Goal: Information Seeking & Learning: Learn about a topic

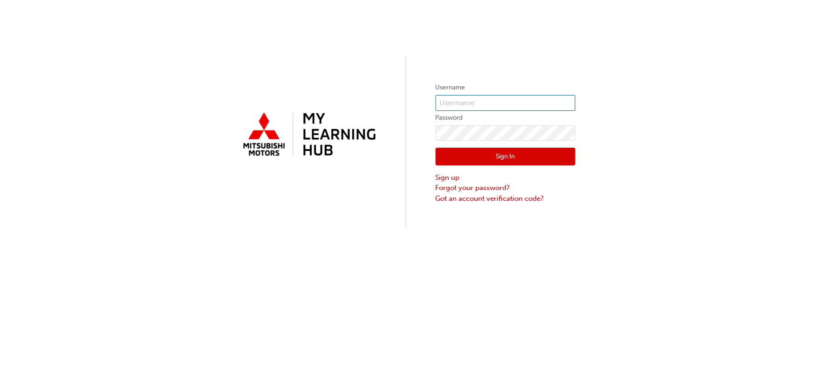
type input "0005737601"
click at [523, 157] on button "Sign In" at bounding box center [506, 157] width 140 height 18
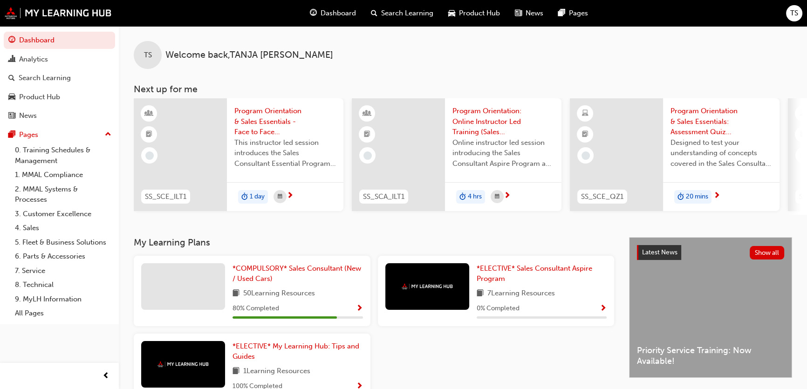
click at [504, 58] on div "TS Welcome back , TANJA SCHANZ" at bounding box center [463, 47] width 688 height 43
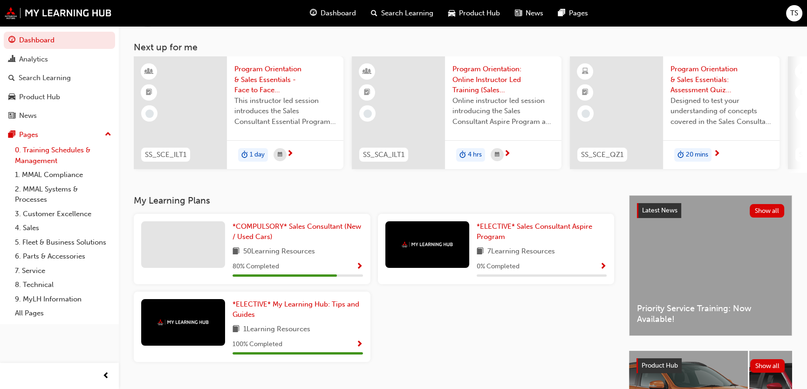
click at [48, 154] on link "0. Training Schedules & Management" at bounding box center [63, 155] width 104 height 25
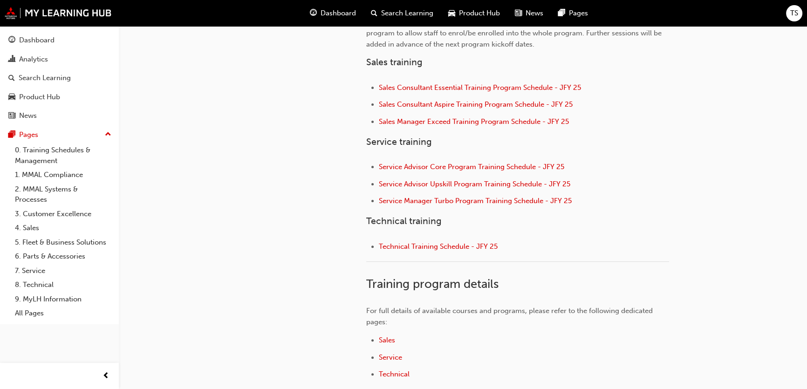
scroll to position [452, 0]
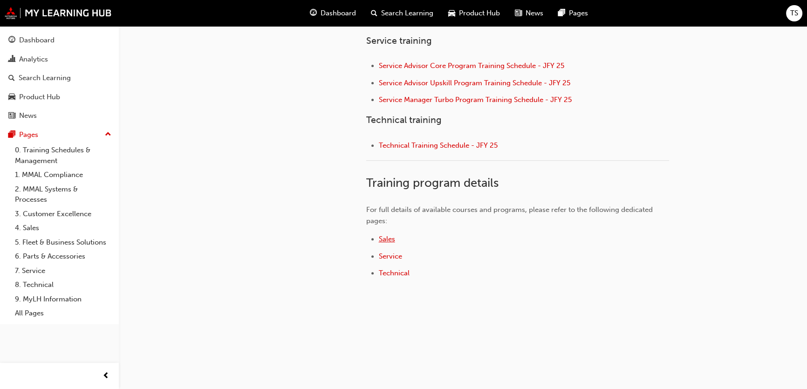
click at [389, 238] on span "Sales" at bounding box center [387, 239] width 16 height 8
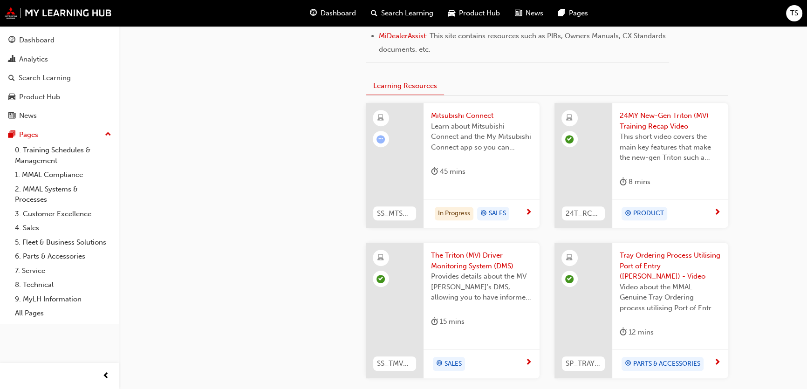
scroll to position [508, 0]
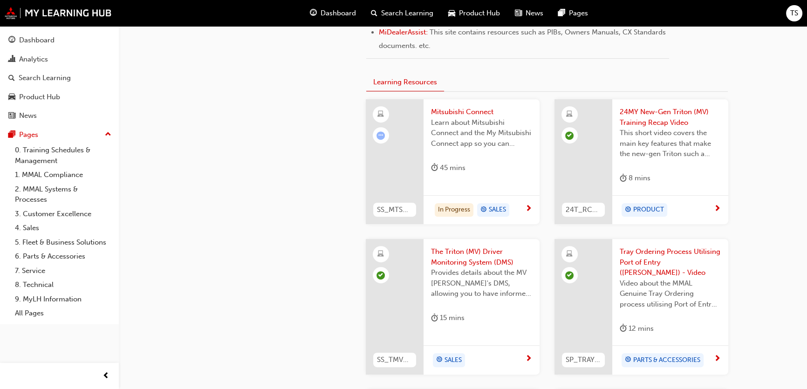
click at [528, 209] on span "next-icon" at bounding box center [528, 209] width 7 height 8
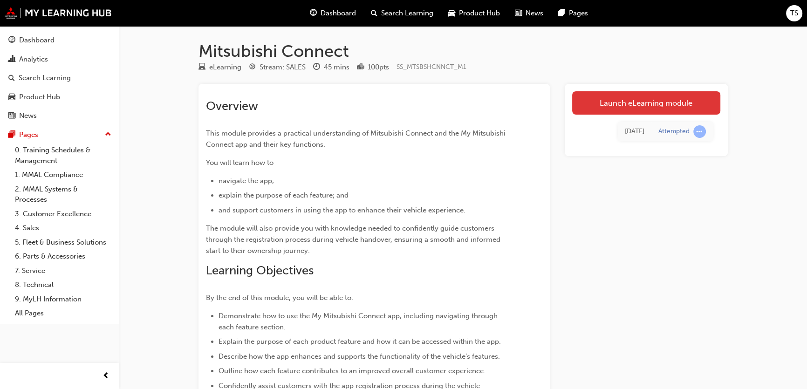
click at [657, 102] on link "Launch eLearning module" at bounding box center [646, 102] width 148 height 23
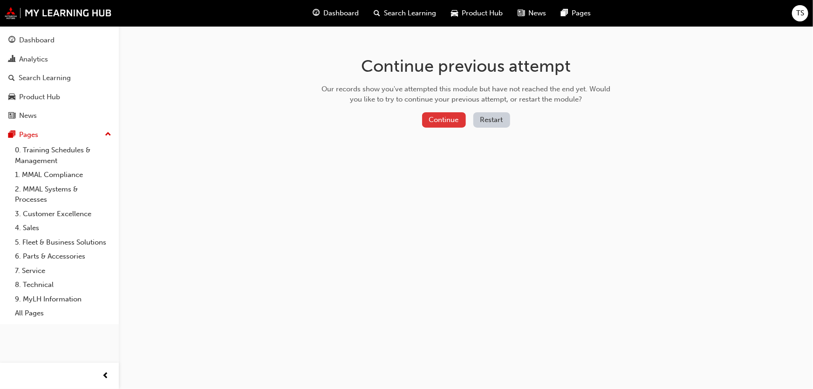
click at [442, 123] on button "Continue" at bounding box center [444, 119] width 44 height 15
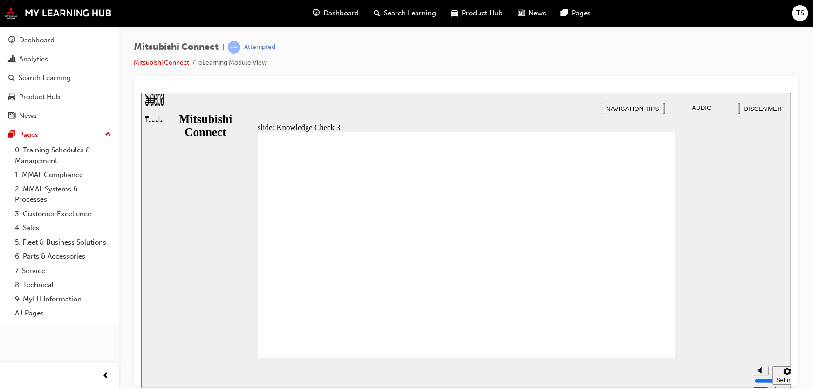
checkbox input "true"
drag, startPoint x: 274, startPoint y: 287, endPoint x: 303, endPoint y: 348, distance: 66.9
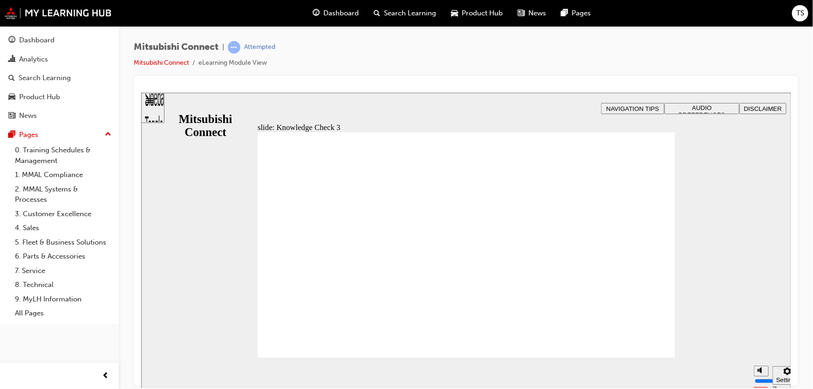
checkbox input "false"
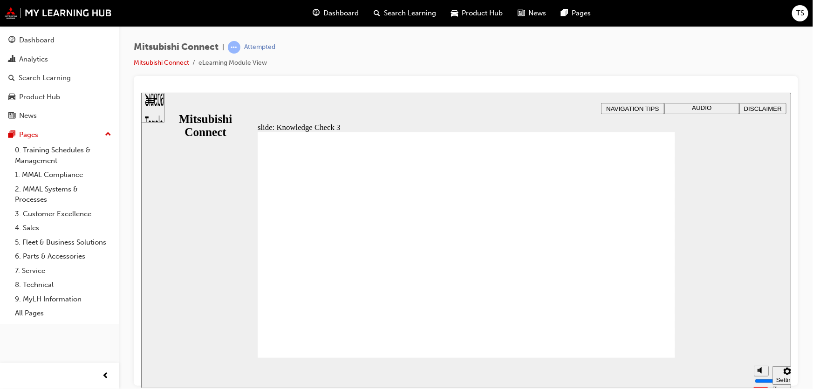
checkbox input "false"
checkbox input "true"
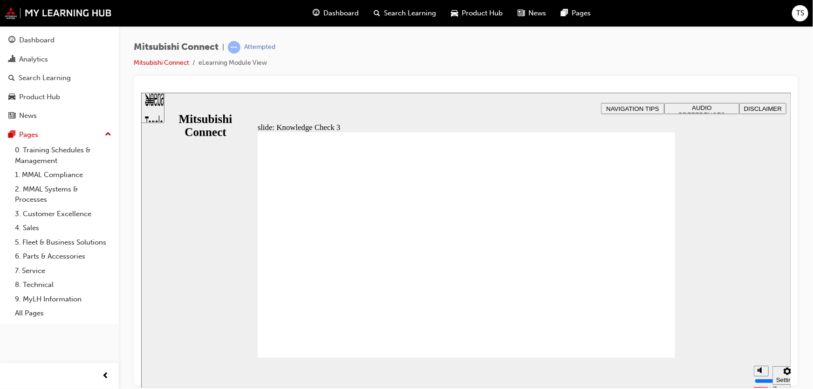
checkbox input "true"
drag, startPoint x: 274, startPoint y: 288, endPoint x: 292, endPoint y: 336, distance: 50.5
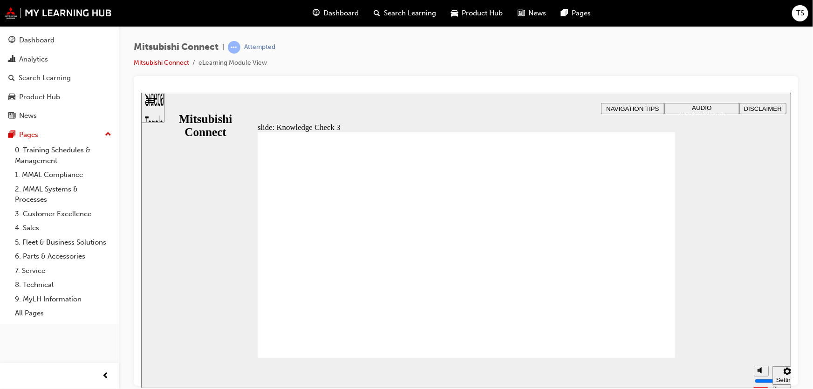
checkbox input "false"
checkbox input "true"
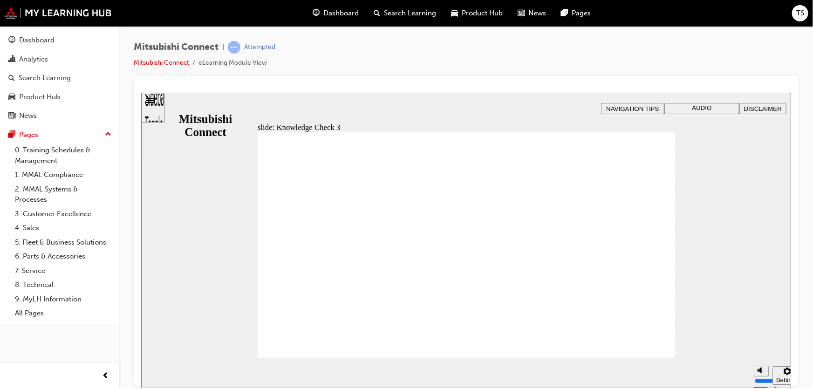
checkbox input "true"
drag, startPoint x: 271, startPoint y: 238, endPoint x: 276, endPoint y: 253, distance: 15.2
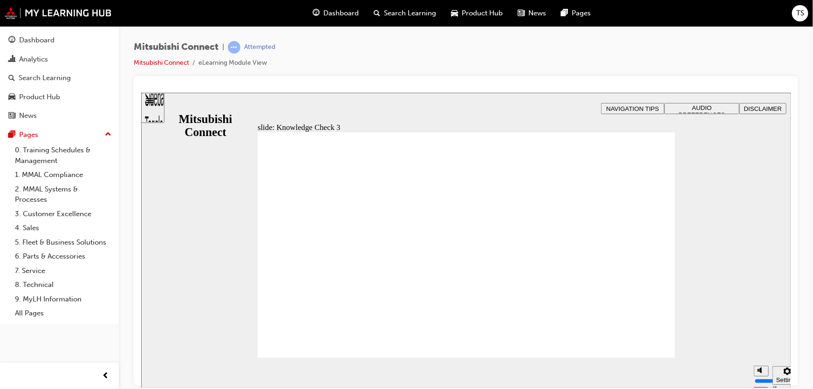
checkbox input "false"
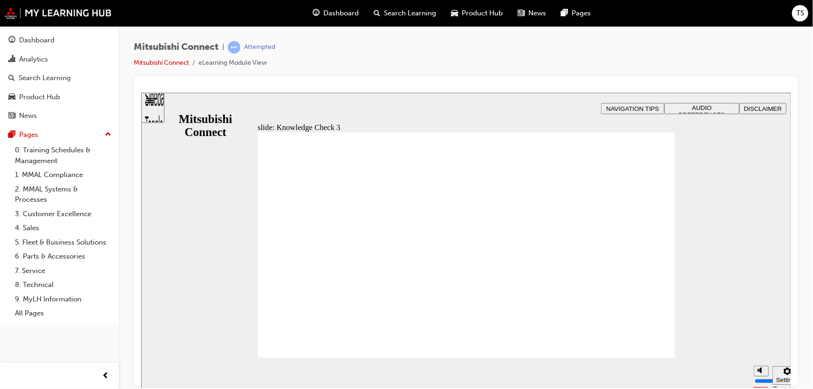
checkbox input "false"
checkbox input "true"
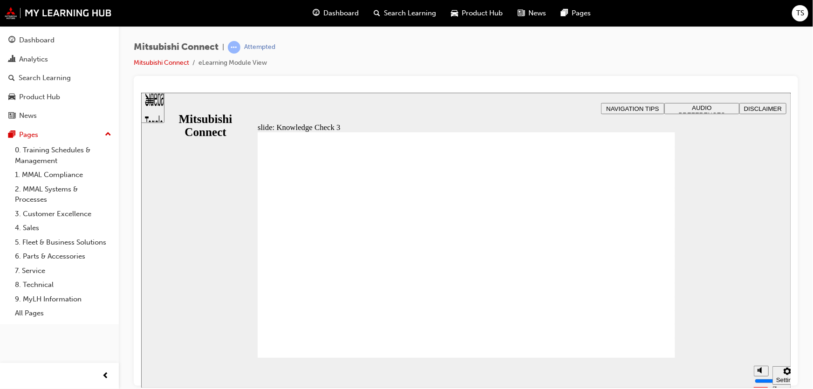
checkbox input "false"
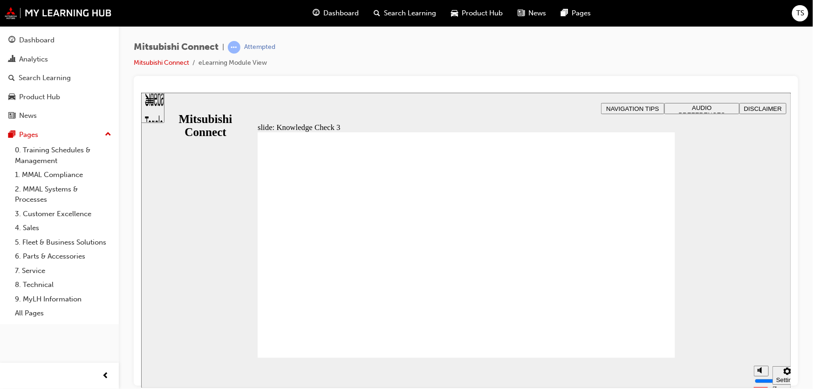
checkbox input "false"
checkbox input "true"
drag, startPoint x: 279, startPoint y: 301, endPoint x: 292, endPoint y: 336, distance: 37.3
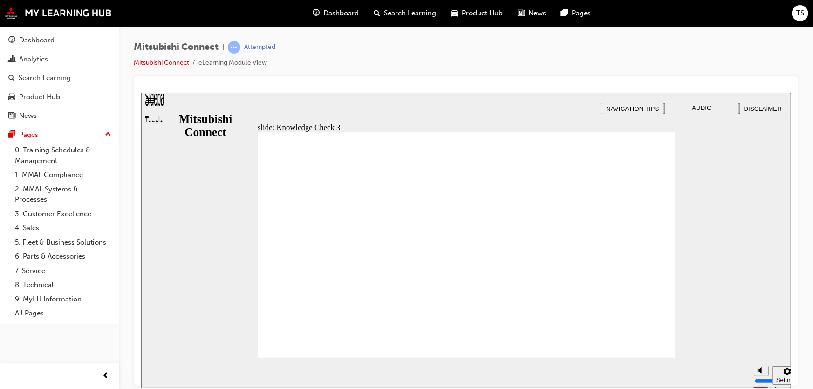
drag, startPoint x: 343, startPoint y: 338, endPoint x: 328, endPoint y: 317, distance: 26.0
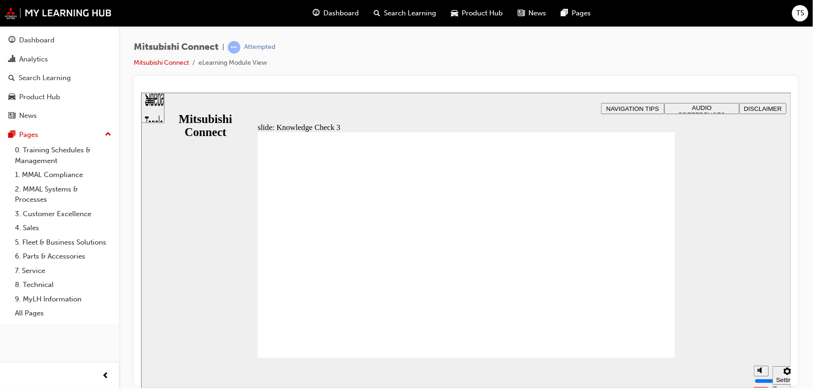
checkbox input "false"
checkbox input "true"
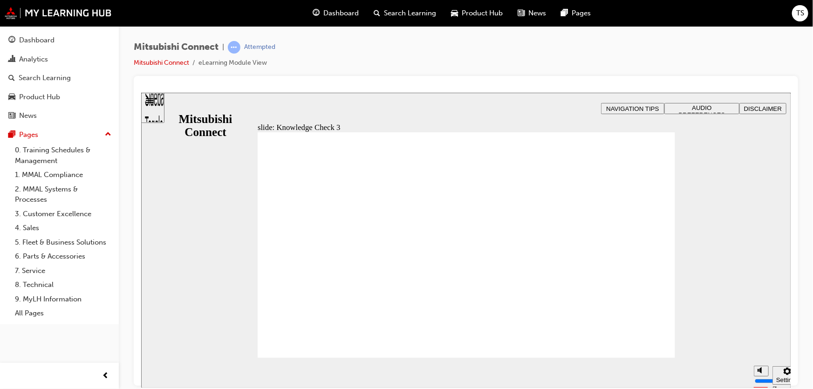
checkbox input "false"
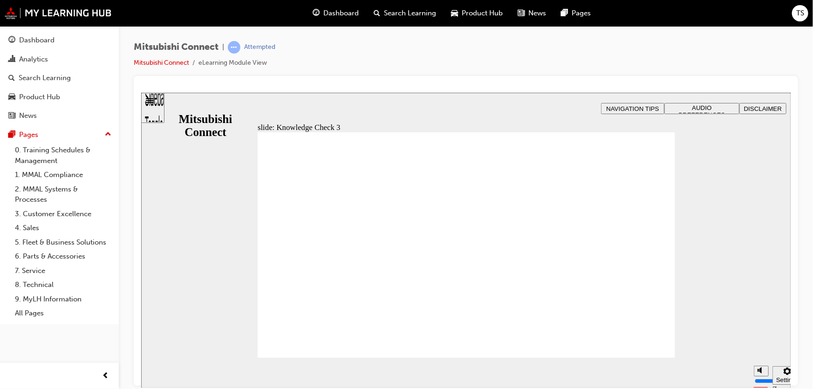
drag, startPoint x: 423, startPoint y: 302, endPoint x: 434, endPoint y: 304, distance: 11.0
checkbox input "false"
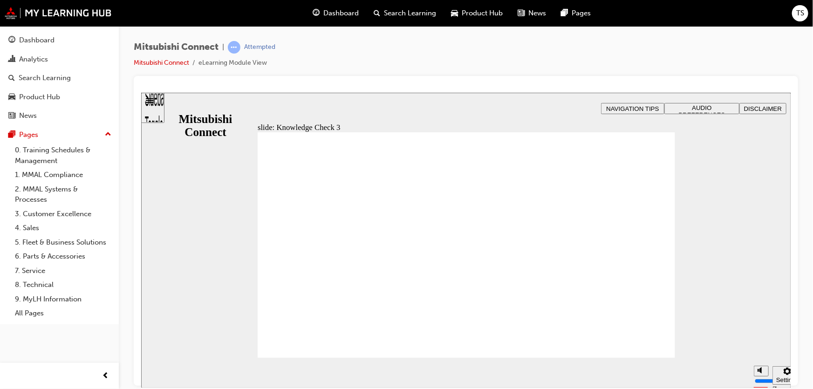
checkbox input "false"
checkbox input "true"
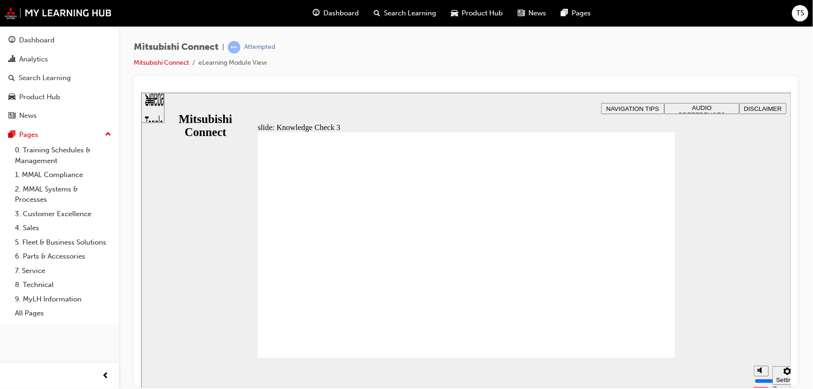
checkbox input "true"
drag, startPoint x: 274, startPoint y: 268, endPoint x: 274, endPoint y: 261, distance: 7.5
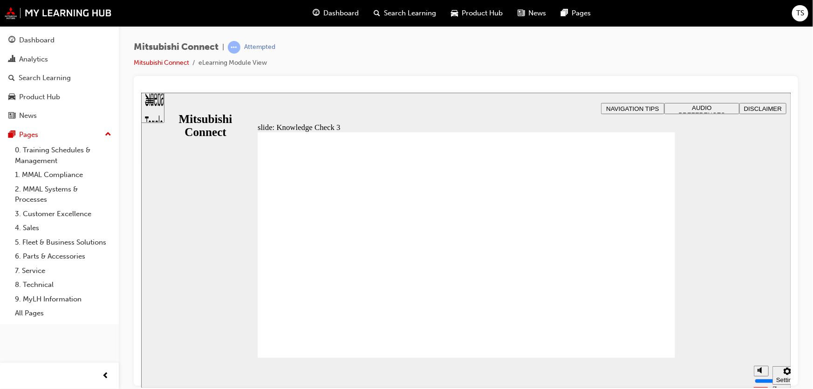
checkbox input "false"
checkbox input "true"
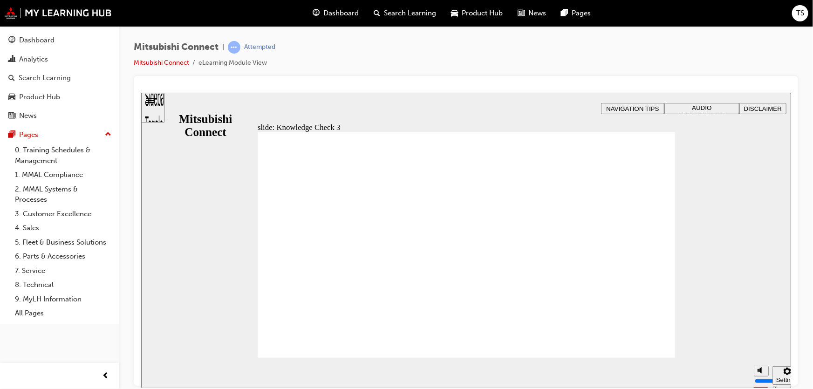
checkbox input "true"
drag, startPoint x: 280, startPoint y: 258, endPoint x: 282, endPoint y: 336, distance: 78.7
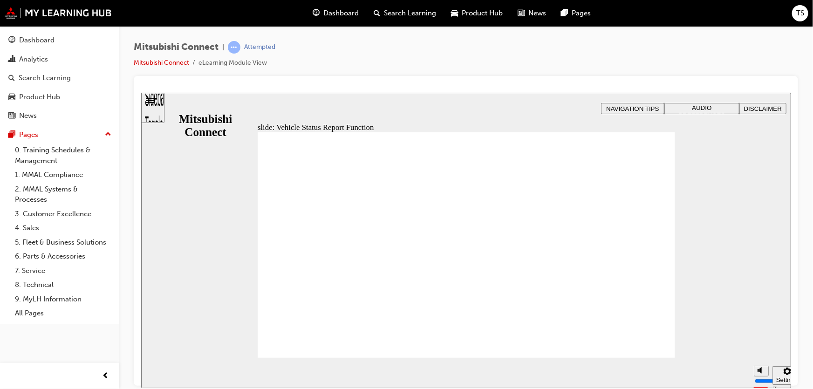
click at [648, 343] on span "Warning alerts advise customers of issues that may require attention, such as b…" at bounding box center [465, 367] width 417 height 470
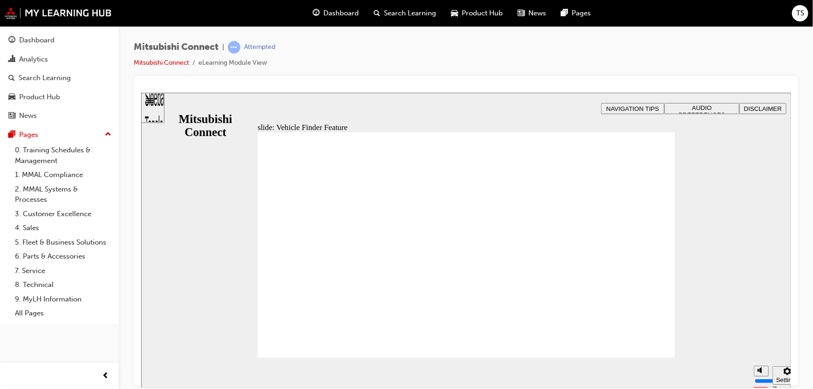
checkbox input "true"
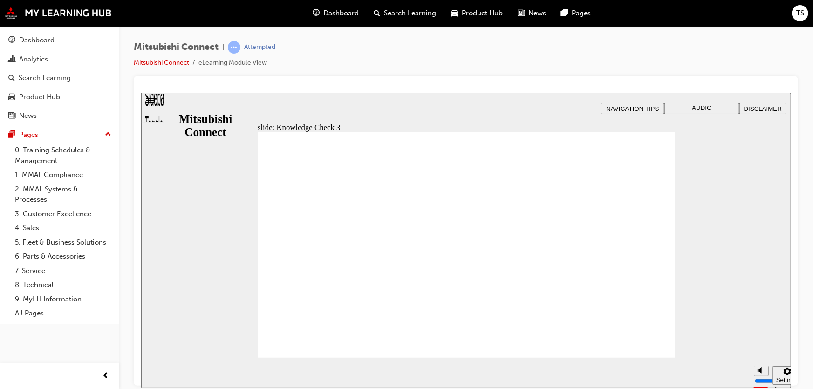
checkbox input "true"
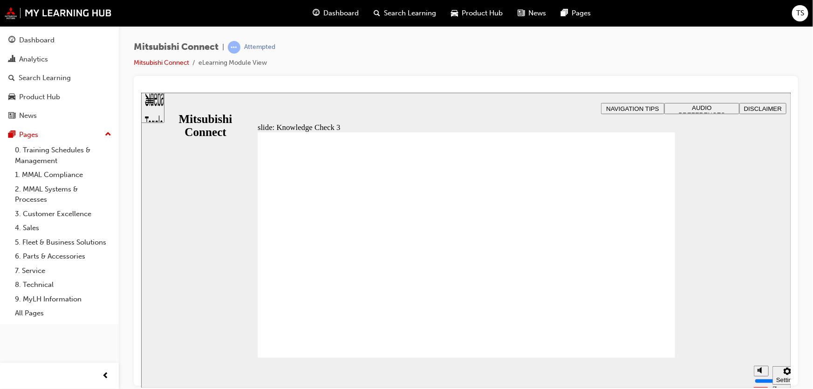
checkbox input "true"
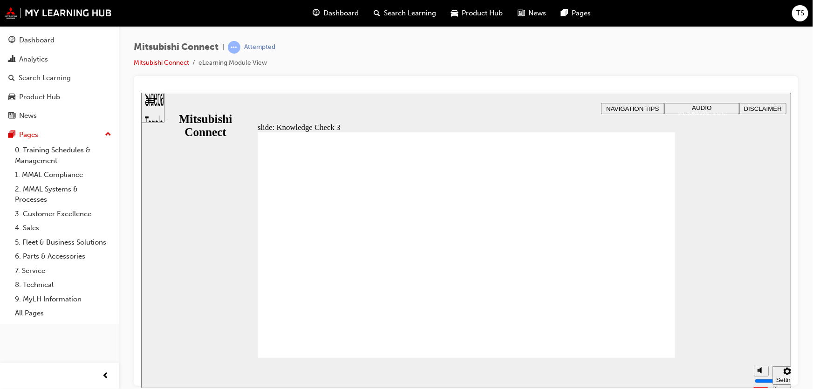
drag, startPoint x: 353, startPoint y: 338, endPoint x: 347, endPoint y: 337, distance: 5.1
checkbox input "false"
checkbox input "true"
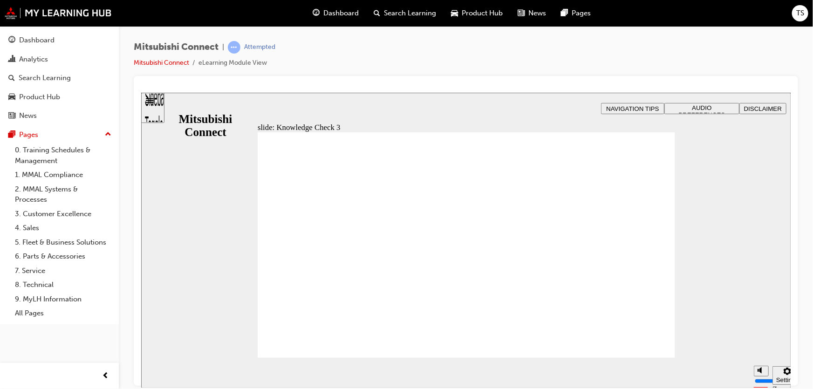
checkbox input "false"
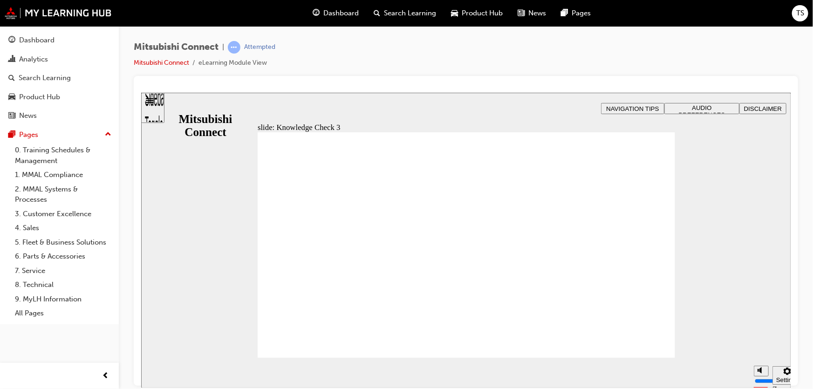
checkbox input "false"
checkbox input "true"
drag, startPoint x: 279, startPoint y: 278, endPoint x: 302, endPoint y: 345, distance: 71.3
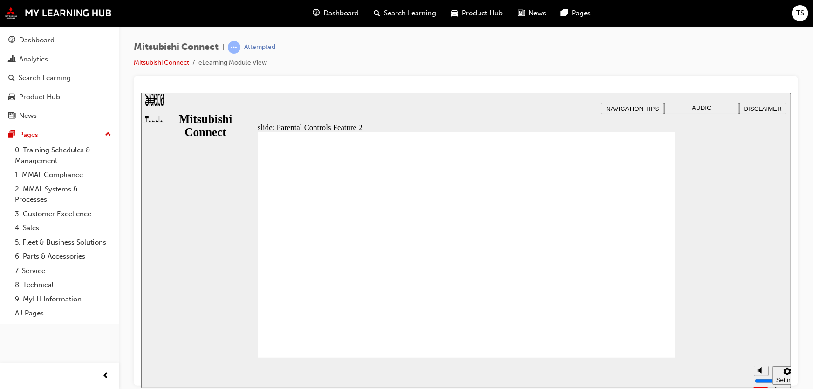
drag, startPoint x: 297, startPoint y: 230, endPoint x: 388, endPoint y: 225, distance: 91.0
drag, startPoint x: 356, startPoint y: 234, endPoint x: 316, endPoint y: 245, distance: 41.1
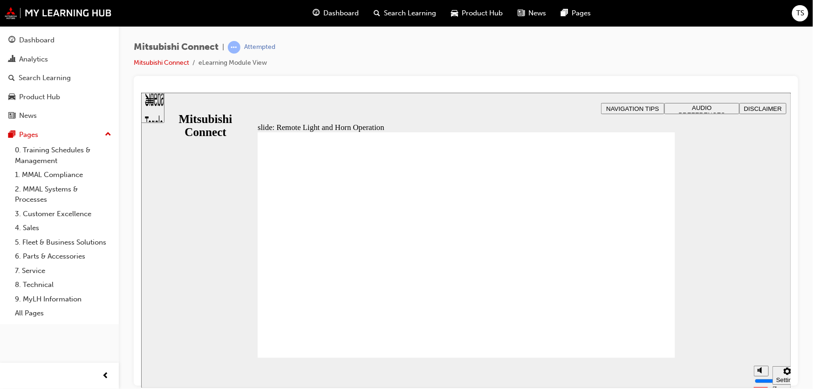
radio input "false"
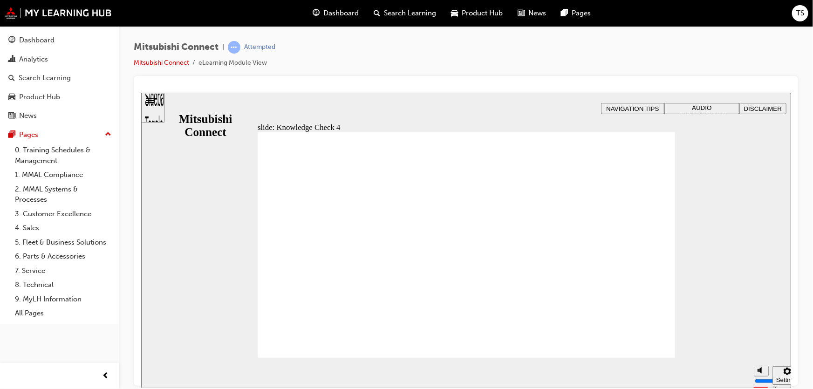
radio input "true"
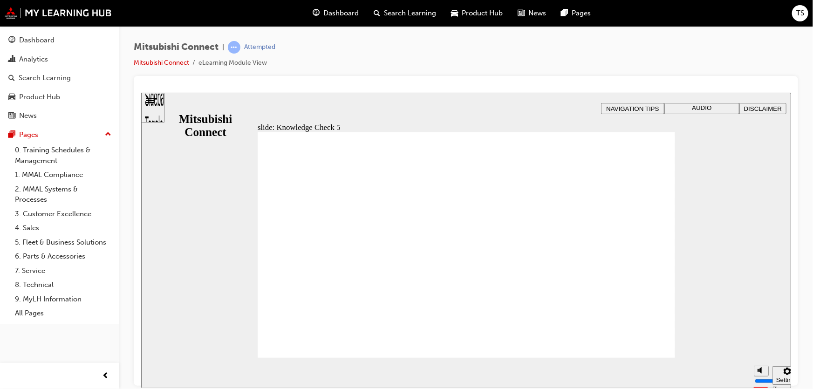
checkbox input "true"
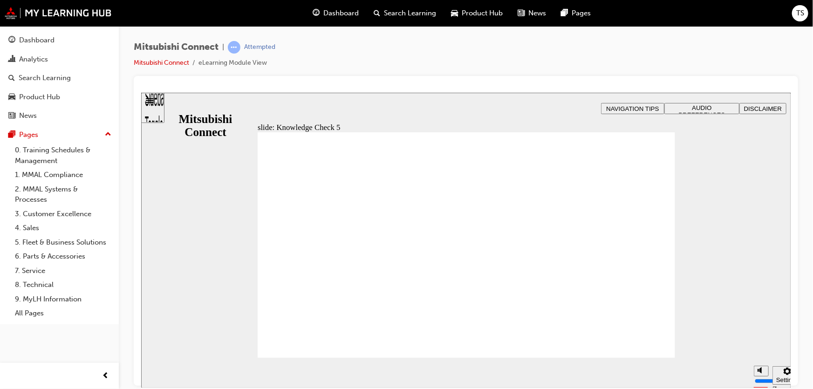
checkbox input "true"
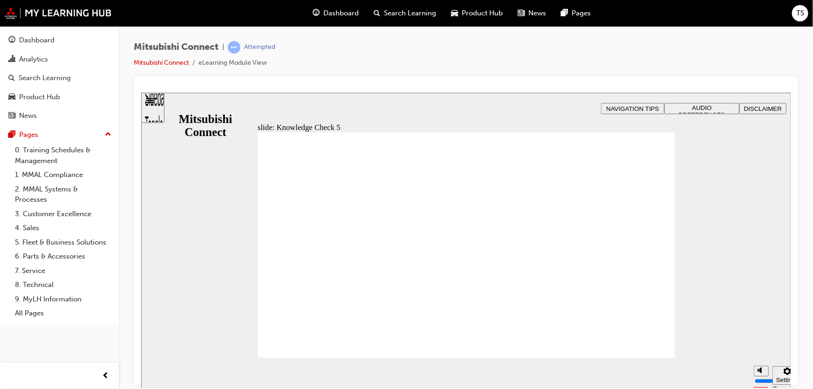
drag, startPoint x: 738, startPoint y: 337, endPoint x: 741, endPoint y: 351, distance: 13.7
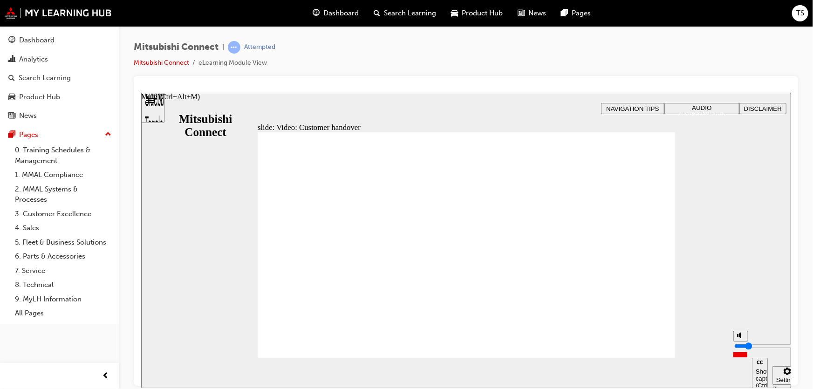
click at [741, 349] on input "volume" at bounding box center [764, 345] width 60 height 7
type input "1"
click at [740, 349] on input "volume" at bounding box center [764, 345] width 60 height 7
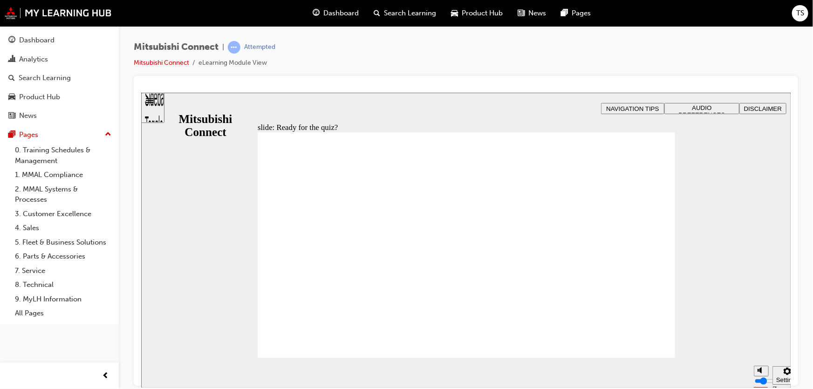
radio input "true"
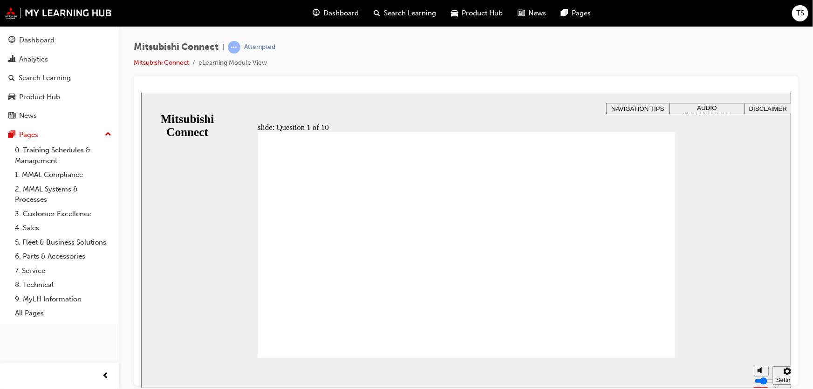
checkbox input "true"
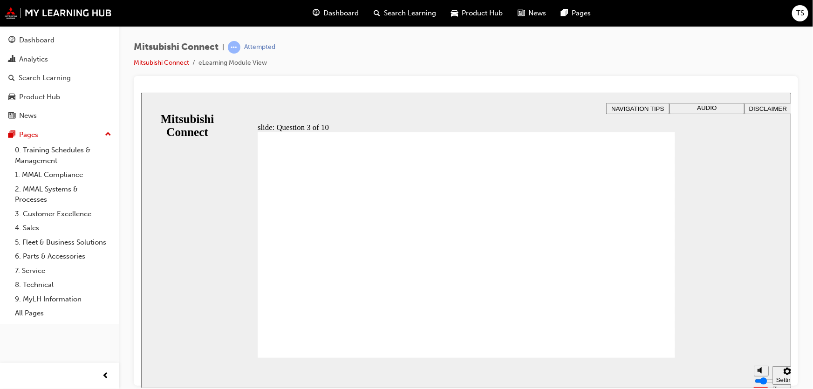
checkbox input "true"
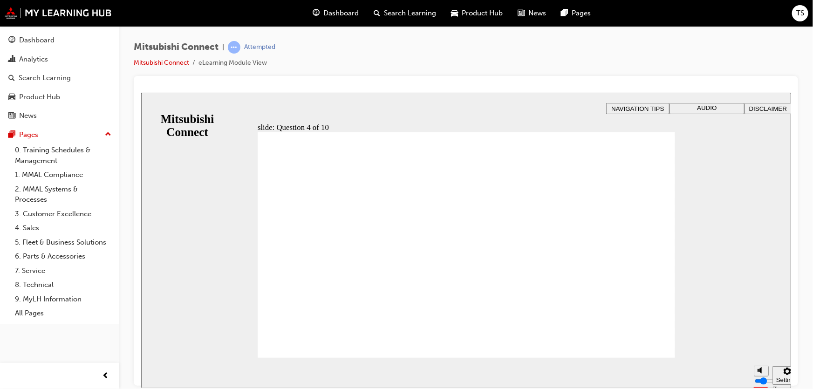
radio input "true"
checkbox input "true"
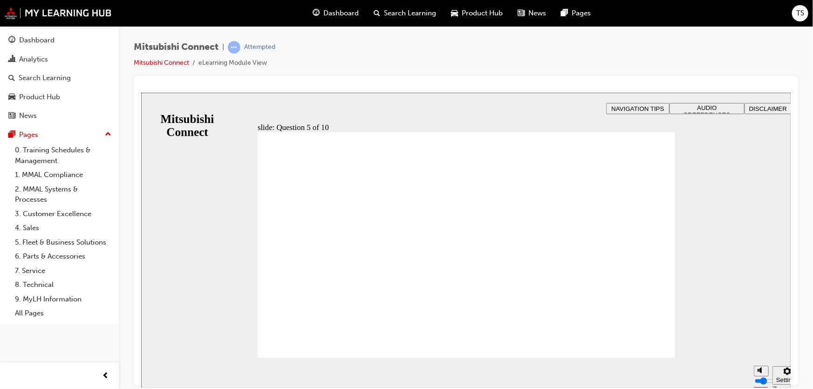
checkbox input "true"
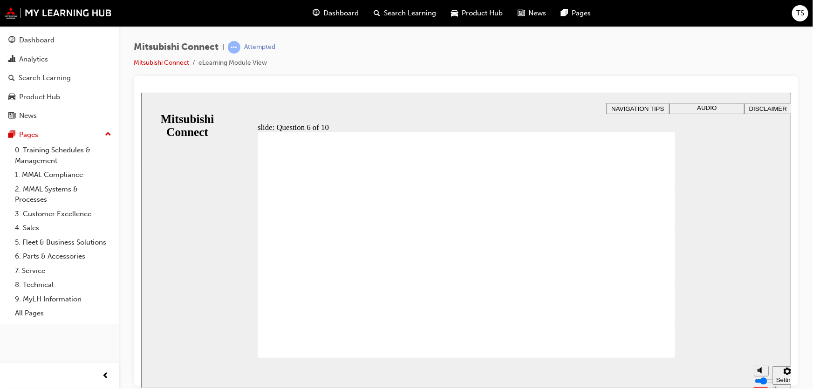
checkbox input "true"
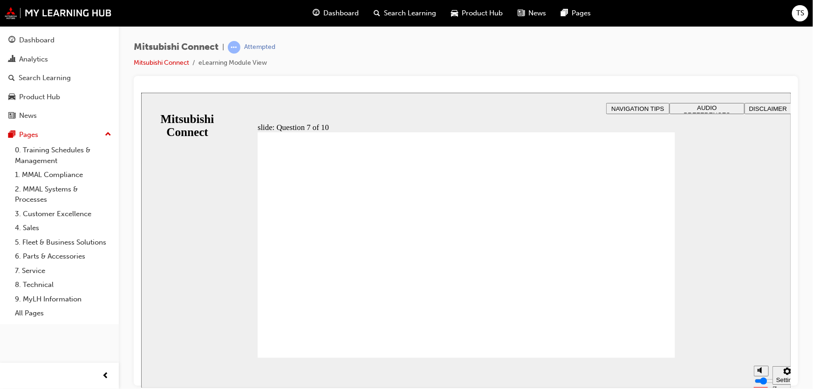
checkbox input "true"
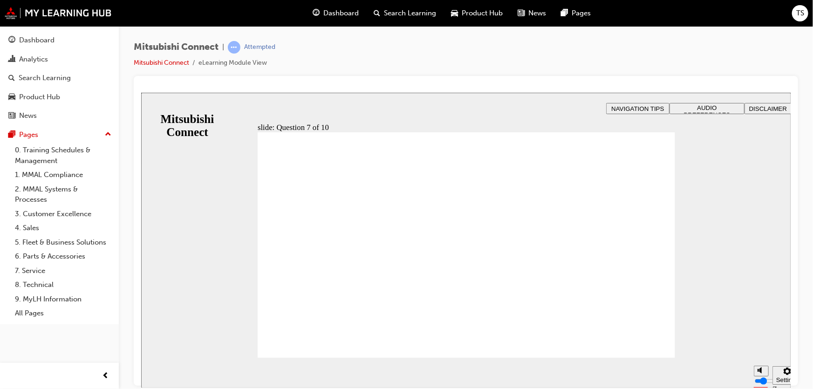
radio input "true"
drag, startPoint x: 494, startPoint y: 303, endPoint x: 482, endPoint y: 310, distance: 13.6
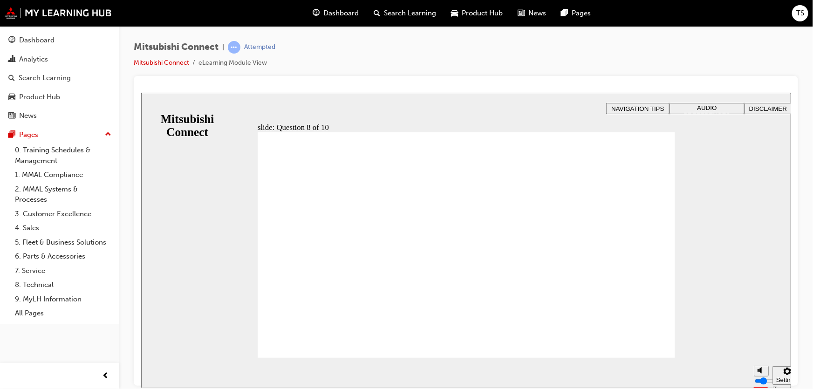
radio input "true"
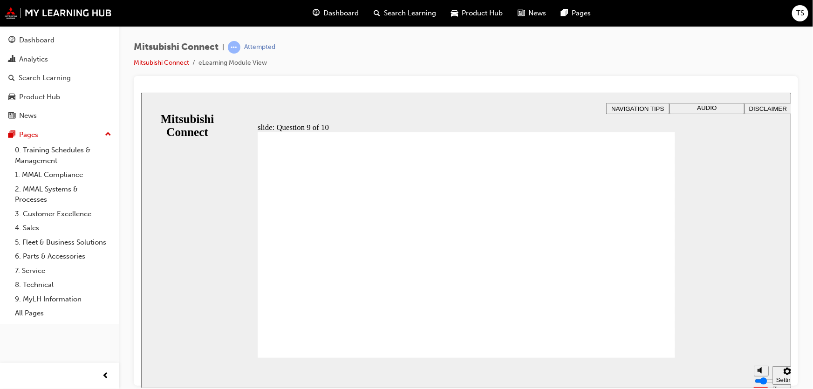
checkbox input "true"
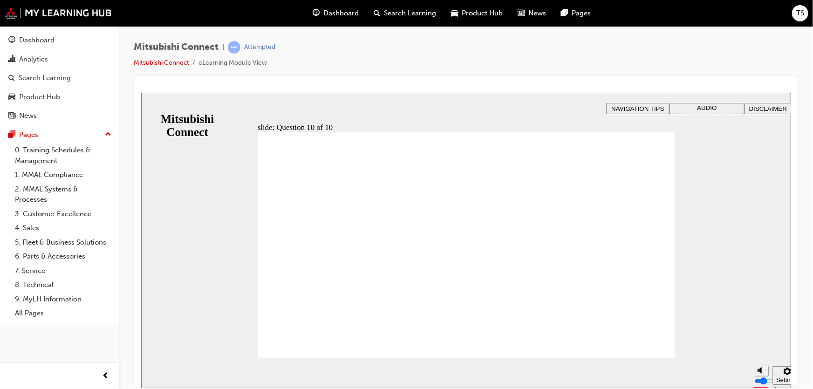
radio input "true"
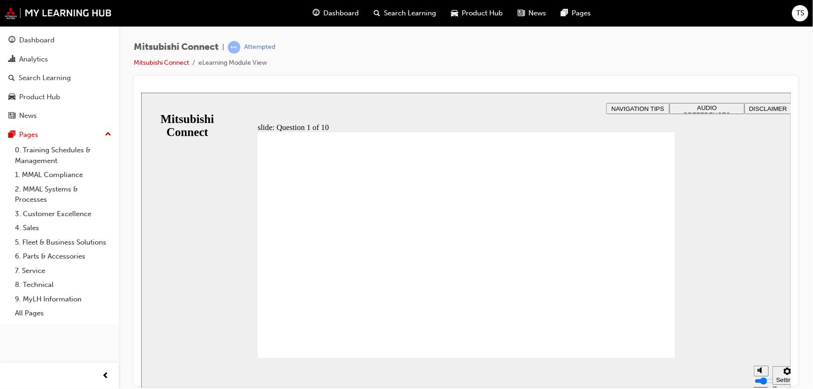
checkbox input "true"
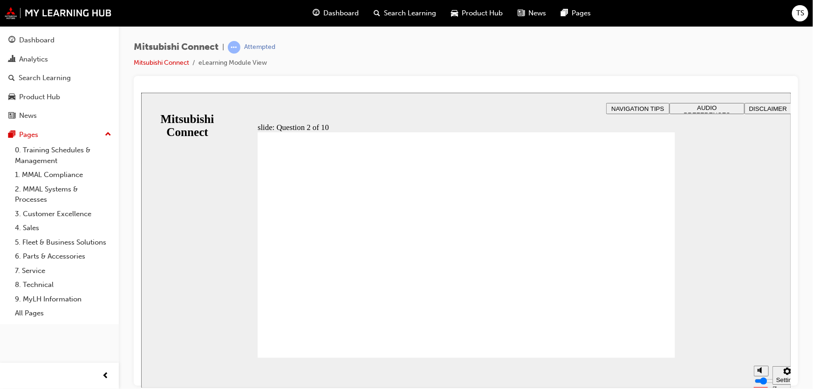
checkbox input "true"
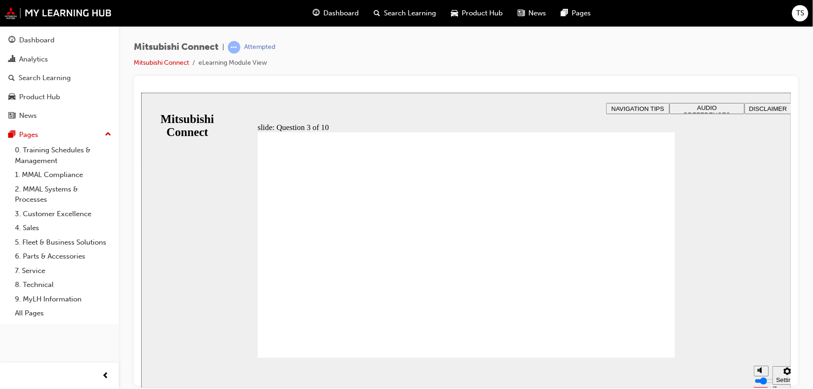
radio input "true"
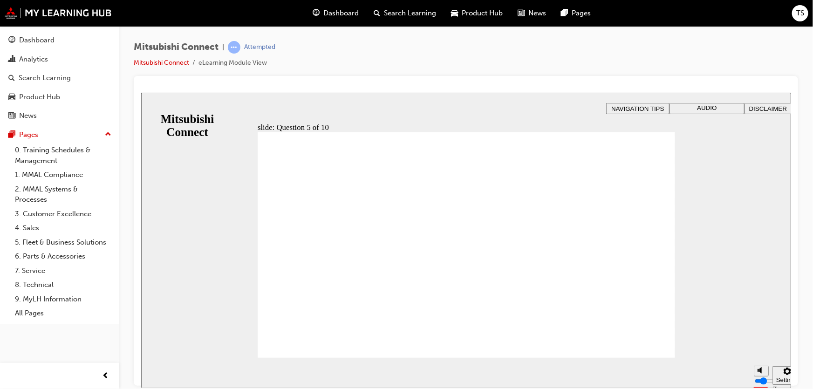
checkbox input "true"
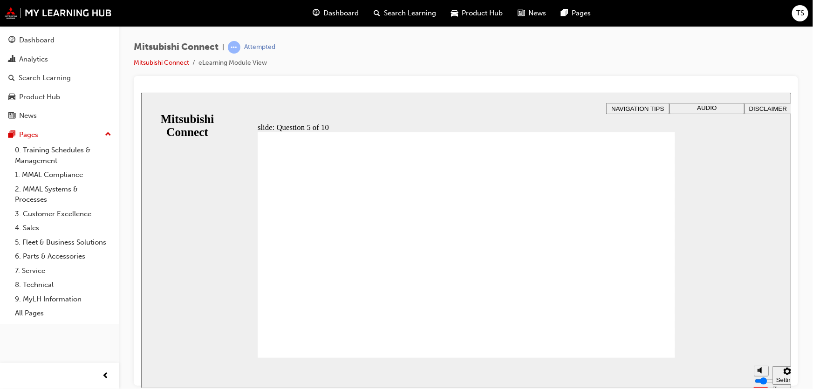
checkbox input "true"
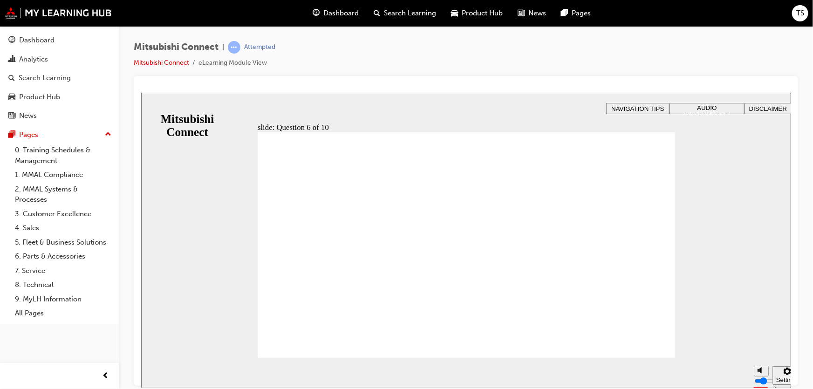
checkbox input "true"
checkbox input "false"
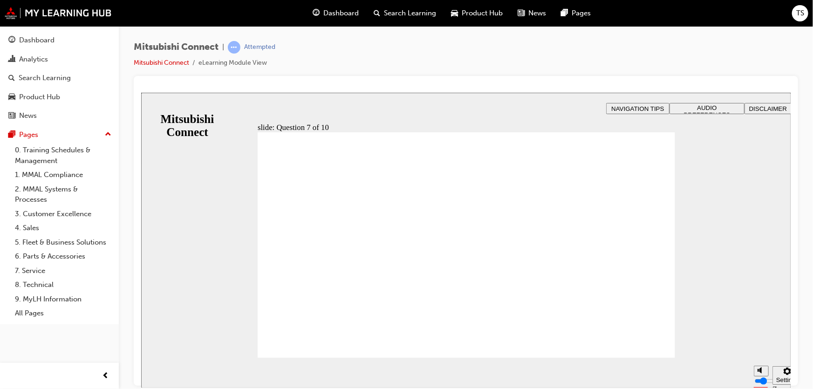
radio input "true"
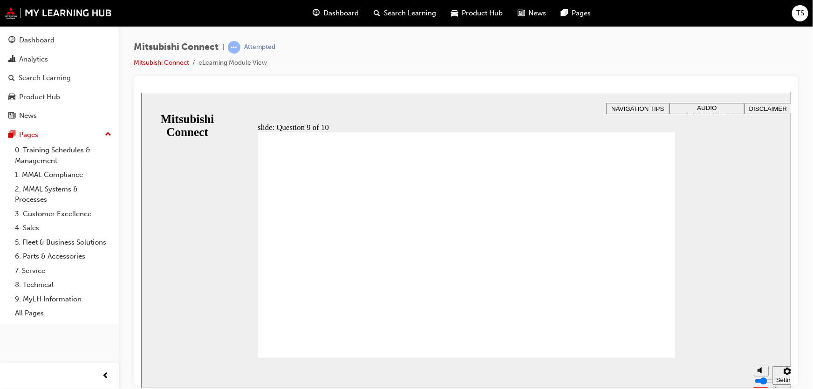
radio input "true"
checkbox input "true"
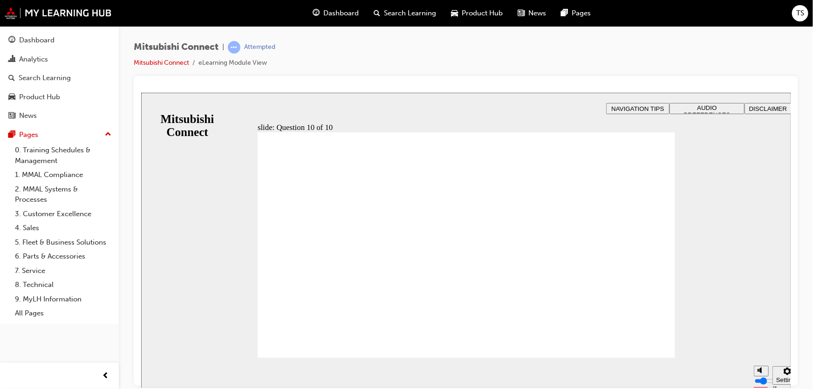
checkbox input "false"
drag, startPoint x: 461, startPoint y: 345, endPoint x: 451, endPoint y: 337, distance: 12.6
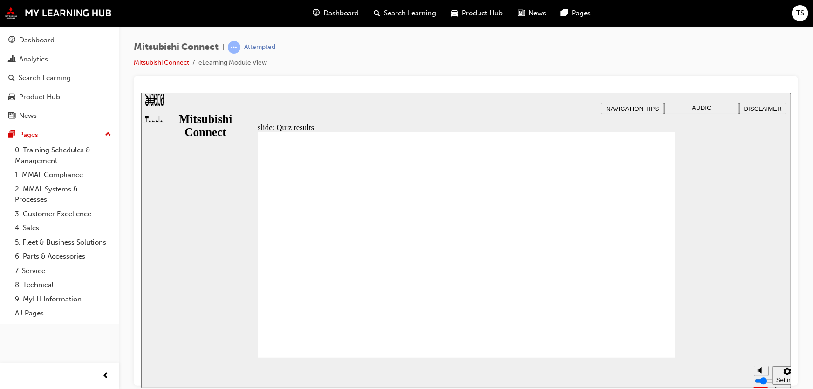
radio input "true"
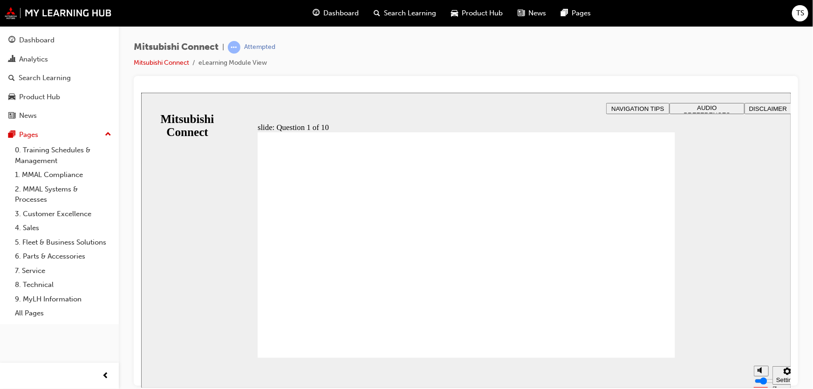
checkbox input "true"
drag, startPoint x: 302, startPoint y: 337, endPoint x: 297, endPoint y: 342, distance: 7.6
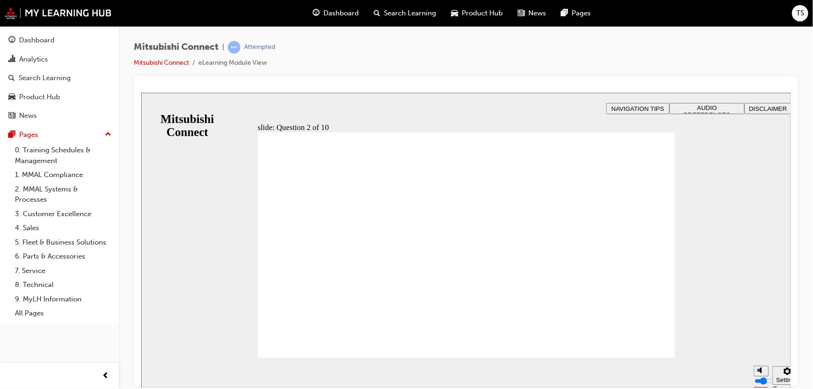
checkbox input "true"
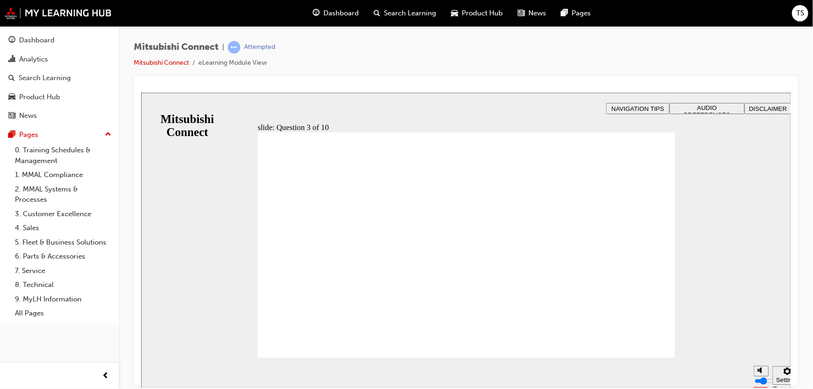
radio input "true"
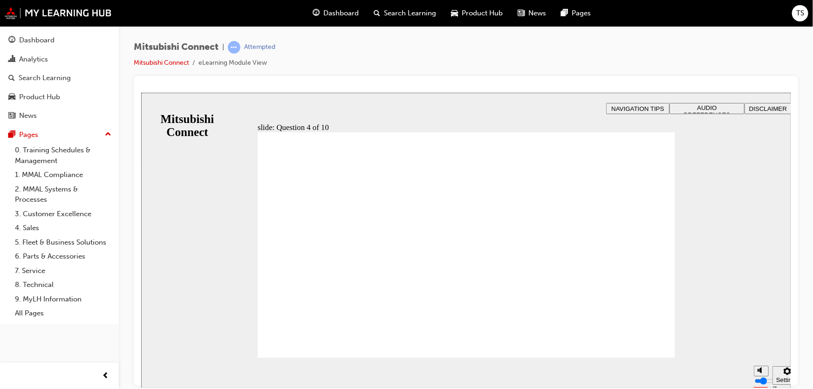
checkbox input "true"
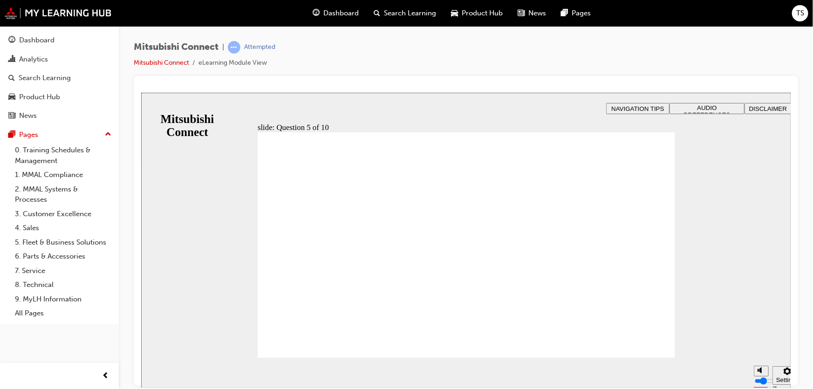
checkbox input "true"
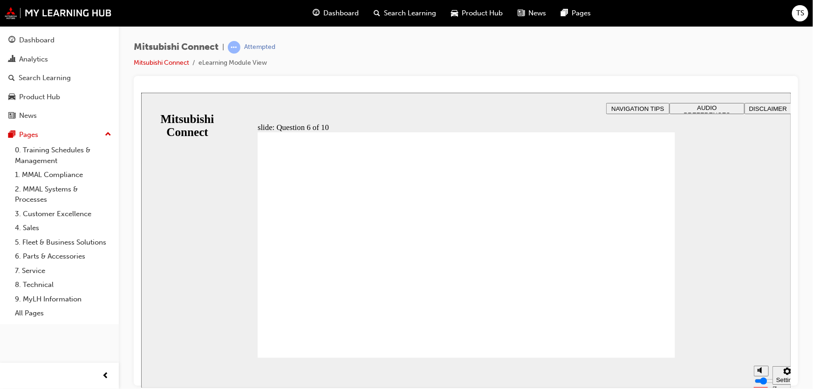
checkbox input "true"
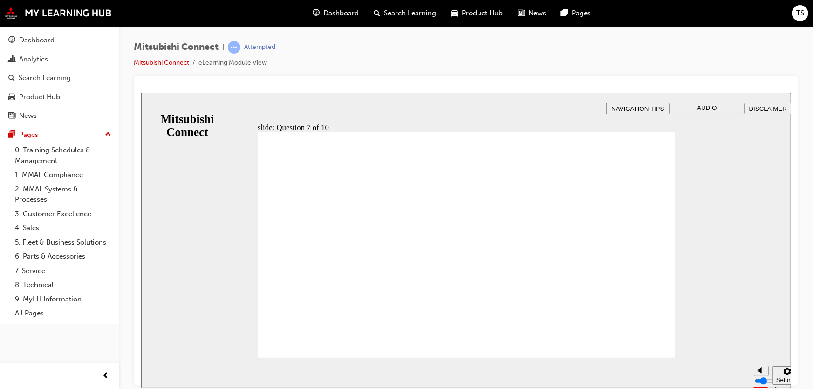
radio input "true"
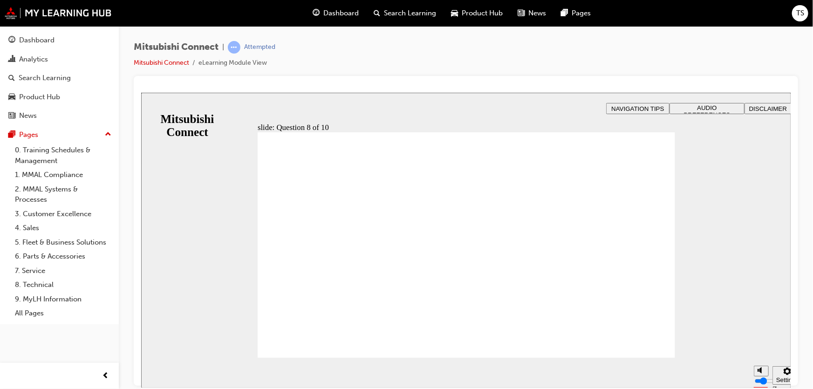
radio input "true"
drag, startPoint x: 269, startPoint y: 242, endPoint x: 302, endPoint y: 340, distance: 103.7
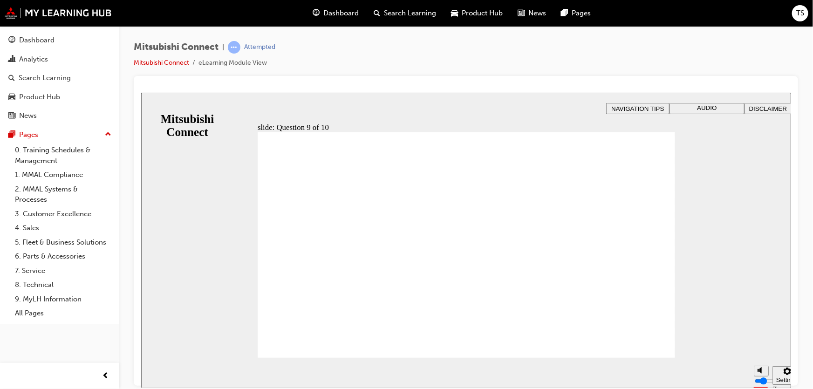
checkbox input "true"
